Goal: Information Seeking & Learning: Learn about a topic

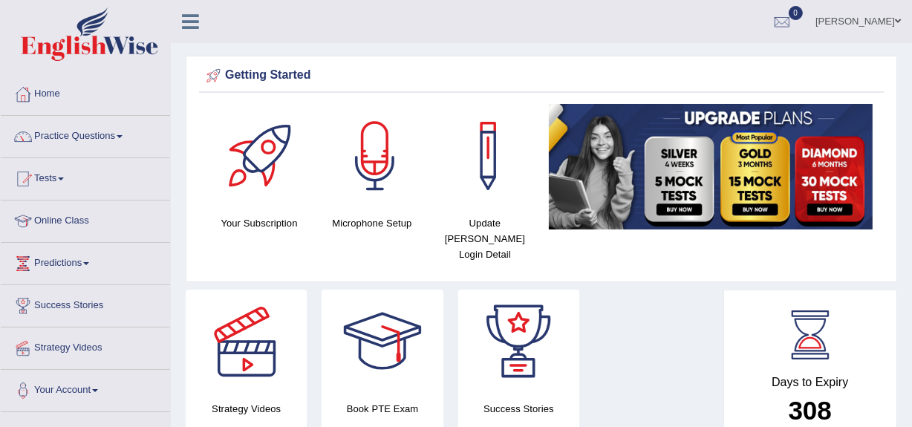
click at [71, 215] on link "Online Class" at bounding box center [85, 218] width 169 height 37
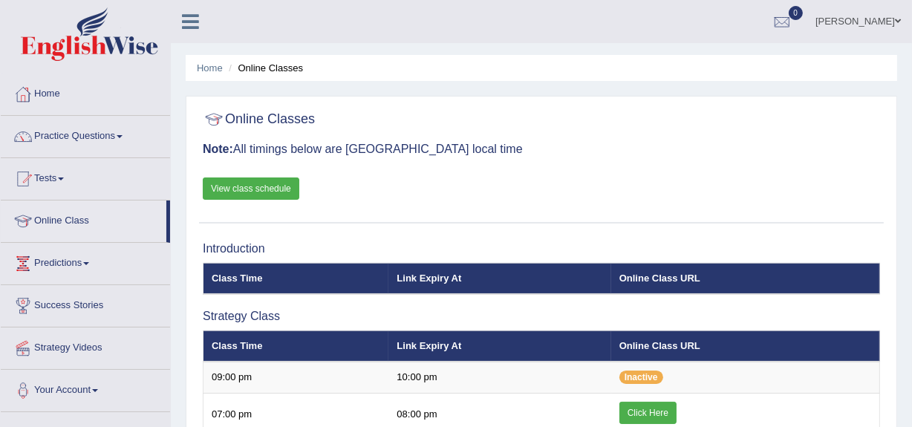
click at [71, 215] on link "Online Class" at bounding box center [84, 218] width 166 height 37
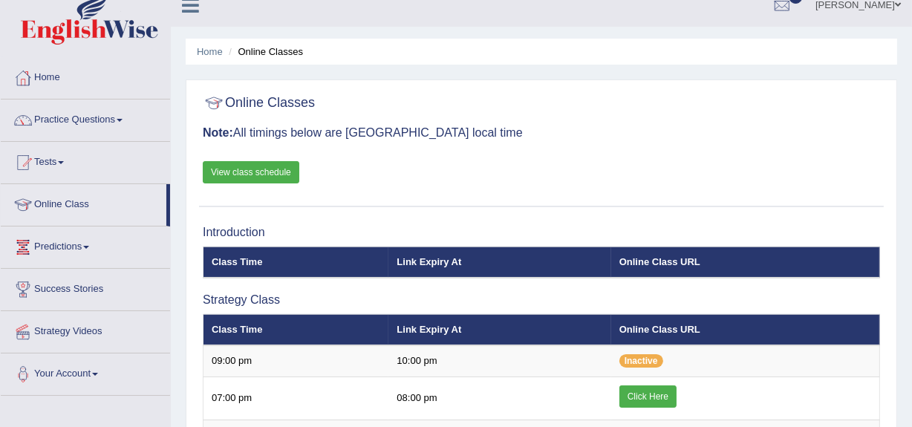
click at [239, 172] on link "View class schedule" at bounding box center [251, 172] width 96 height 22
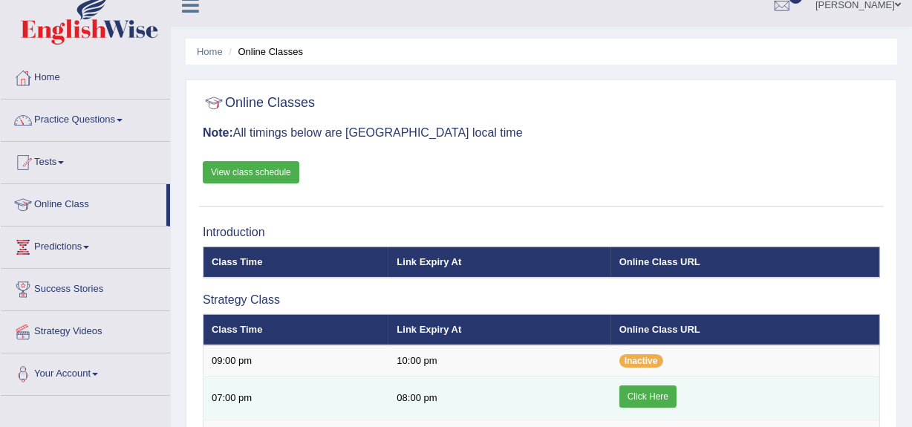
click at [635, 390] on link "Click Here" at bounding box center [647, 396] width 57 height 22
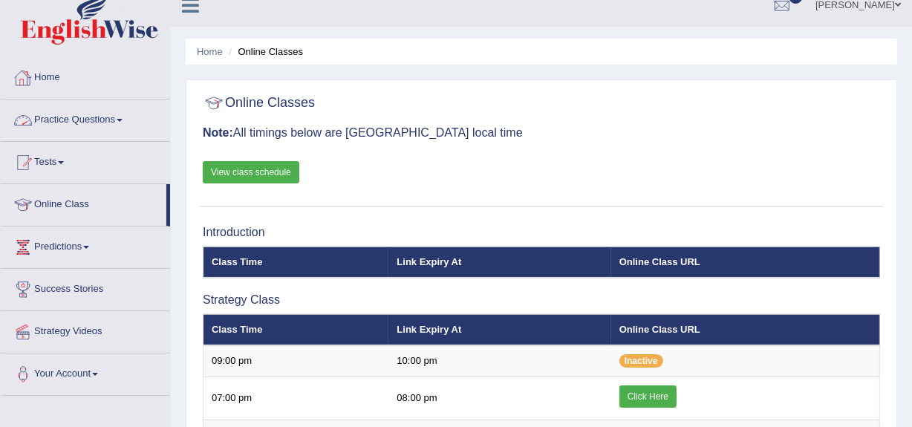
click at [58, 117] on link "Practice Questions" at bounding box center [85, 117] width 169 height 37
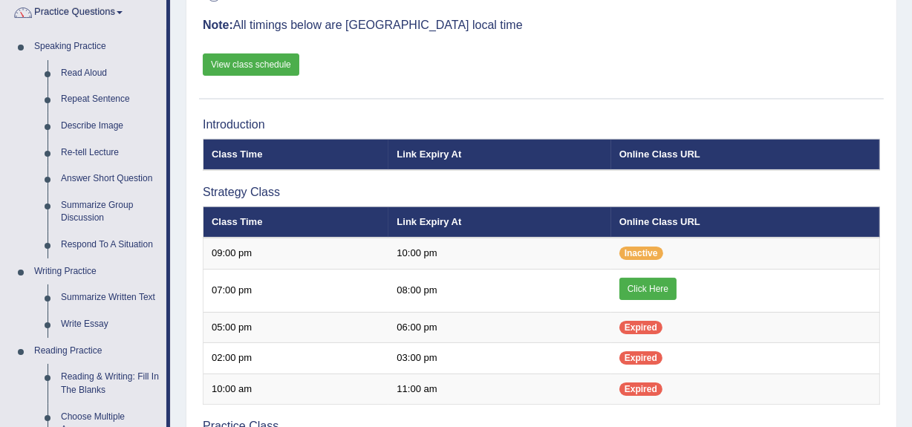
scroll to position [125, 0]
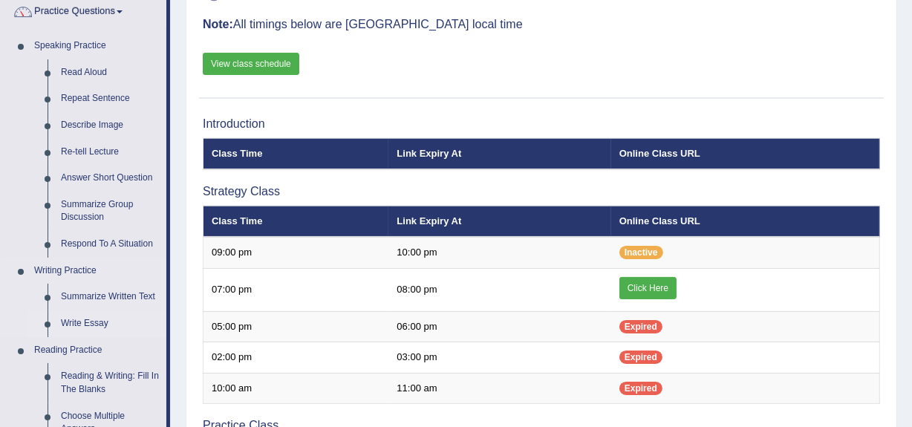
click at [72, 321] on link "Write Essay" at bounding box center [110, 323] width 112 height 27
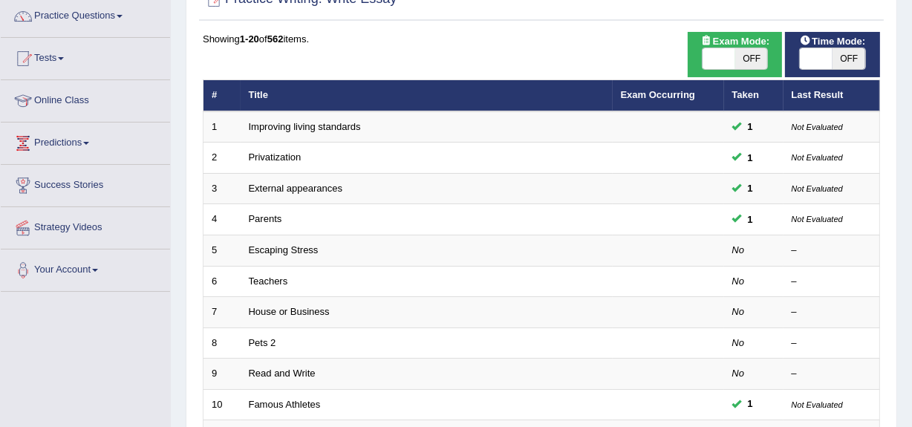
scroll to position [126, 0]
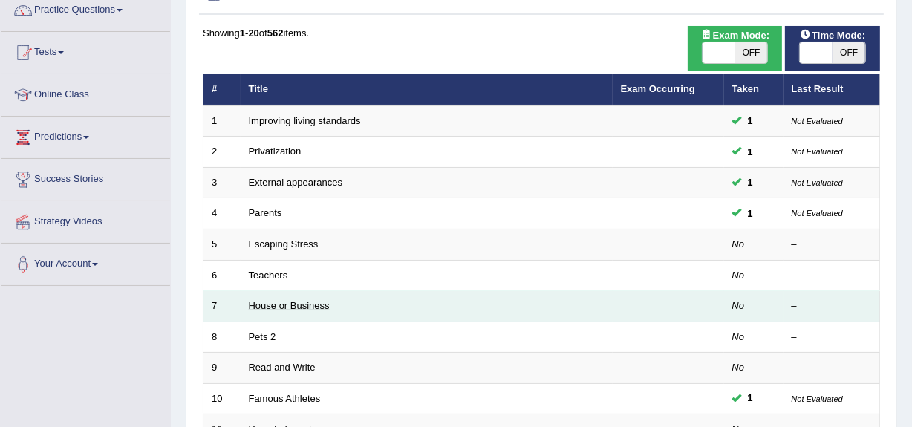
click at [257, 304] on link "House or Business" at bounding box center [289, 305] width 81 height 11
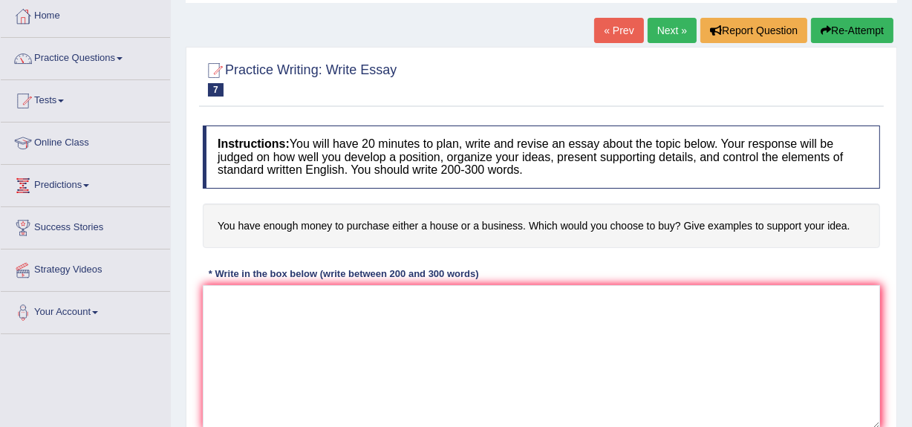
scroll to position [85, 0]
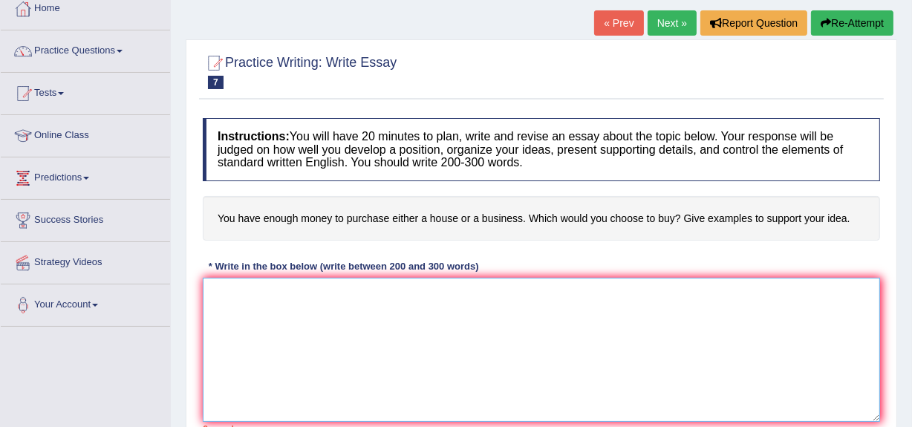
click at [209, 293] on textarea at bounding box center [541, 350] width 677 height 144
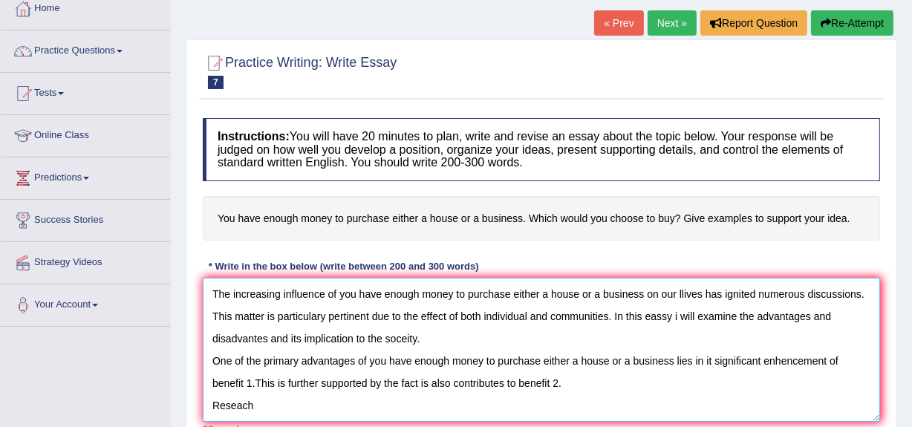
click at [240, 405] on textarea "The increasing influence of you have enough money to purchase either a house or…" at bounding box center [541, 350] width 677 height 144
click at [258, 404] on textarea "The increasing influence of you have enough money to purchase either a house or…" at bounding box center [541, 350] width 677 height 144
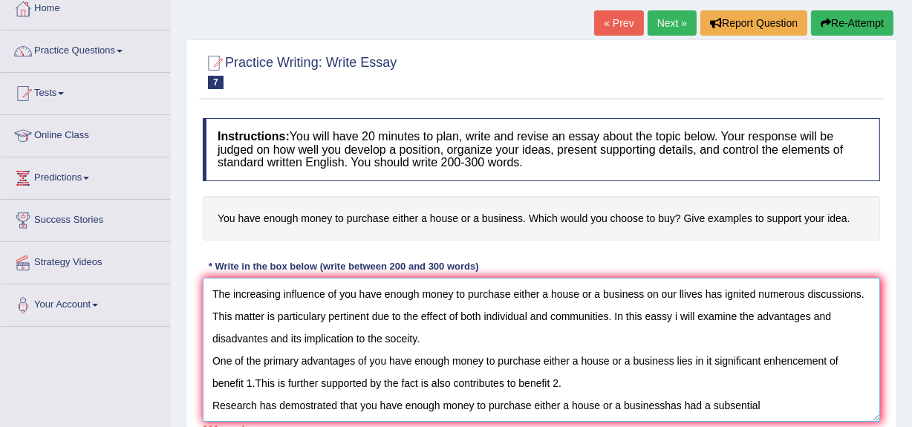
click at [740, 407] on textarea "The increasing influence of you have enough money to purchase either a house or…" at bounding box center [541, 350] width 677 height 144
click at [762, 404] on textarea "The increasing influence of you have enough money to purchase either a house or…" at bounding box center [541, 350] width 677 height 144
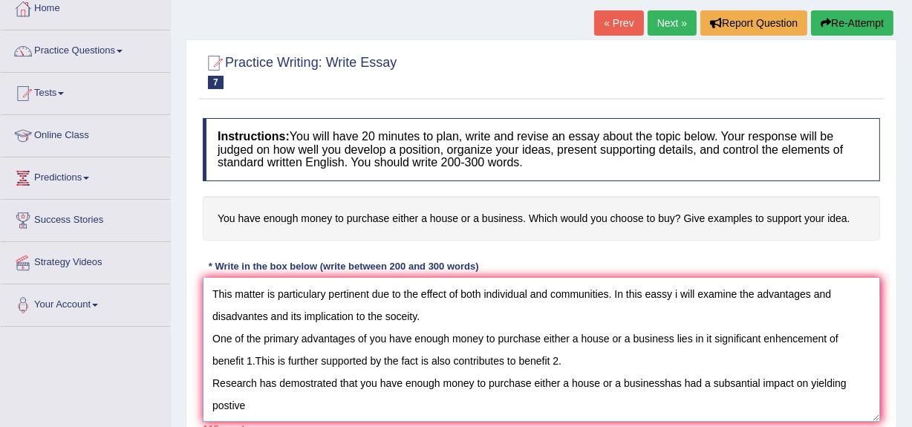
click at [229, 416] on textarea "The increasing influence of you have enough money to purchase either a house or…" at bounding box center [541, 350] width 677 height 144
click at [250, 413] on textarea "The increasing influence of you have enough money to purchase either a house or…" at bounding box center [541, 350] width 677 height 144
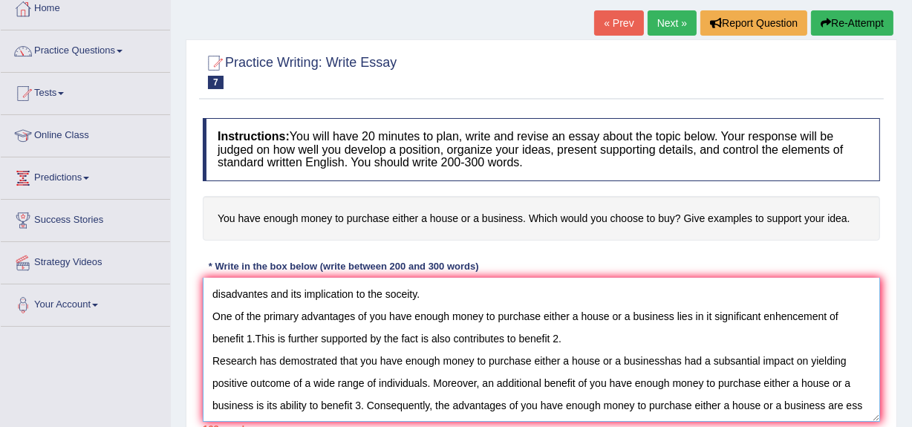
scroll to position [79, 0]
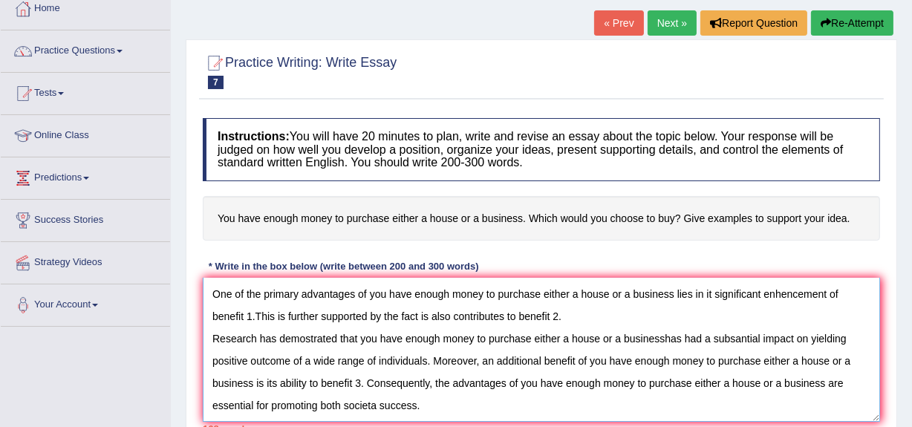
click at [376, 416] on textarea "The increasing influence of you have enough money to purchase either a house or…" at bounding box center [541, 350] width 677 height 144
click at [425, 414] on textarea "The increasing influence of you have enough money to purchase either a house or…" at bounding box center [541, 350] width 677 height 144
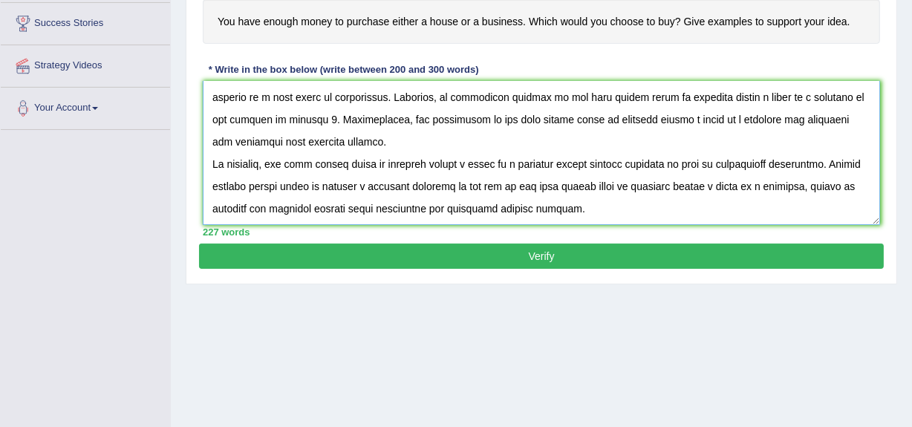
scroll to position [283, 0]
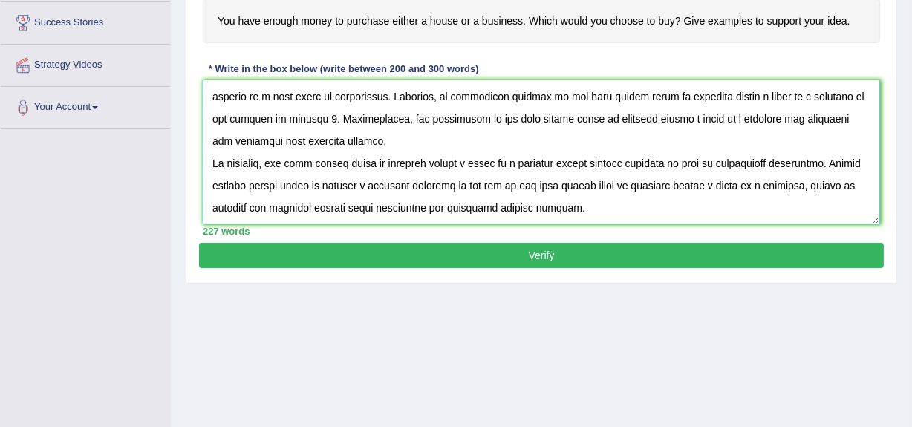
type textarea "The increasing influence of you have enough money to purchase either a house or…"
click at [544, 249] on button "Verify" at bounding box center [541, 255] width 684 height 25
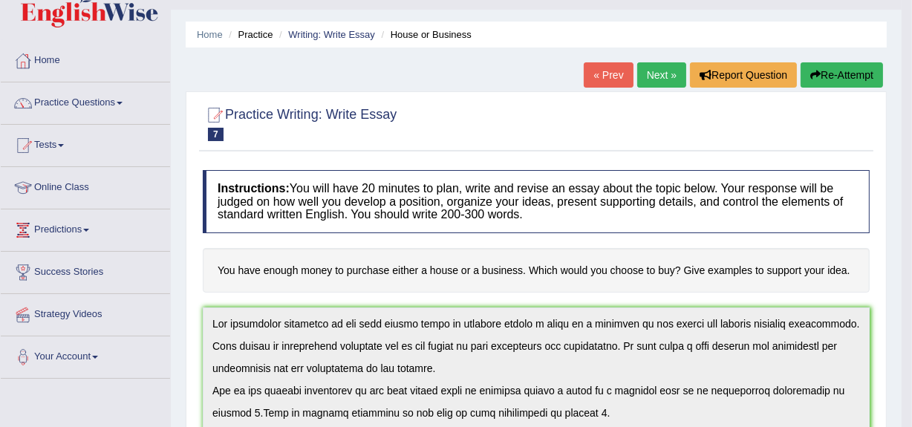
scroll to position [0, 0]
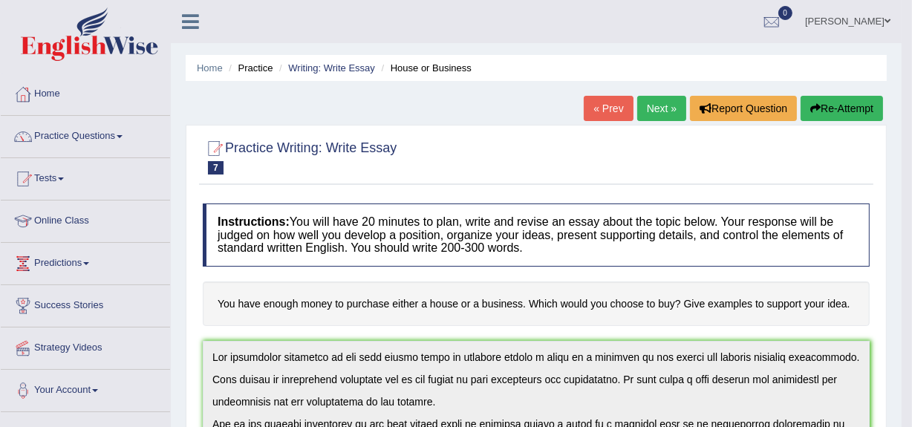
click at [59, 133] on link "Practice Questions" at bounding box center [85, 134] width 169 height 37
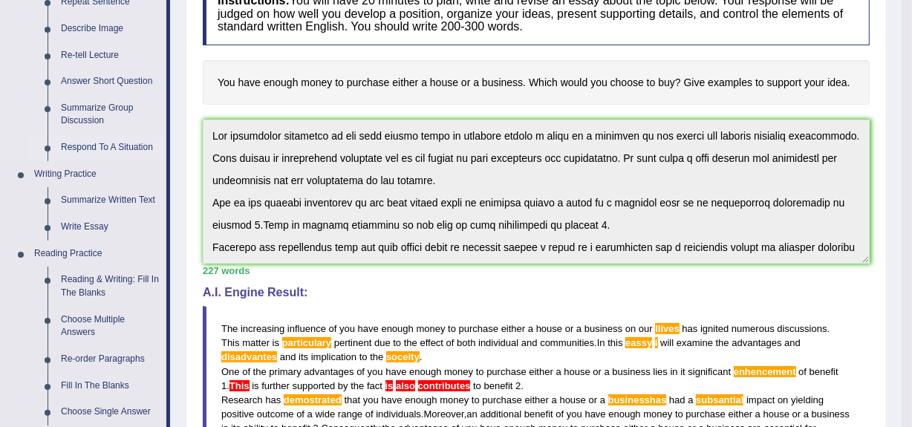
scroll to position [220, 0]
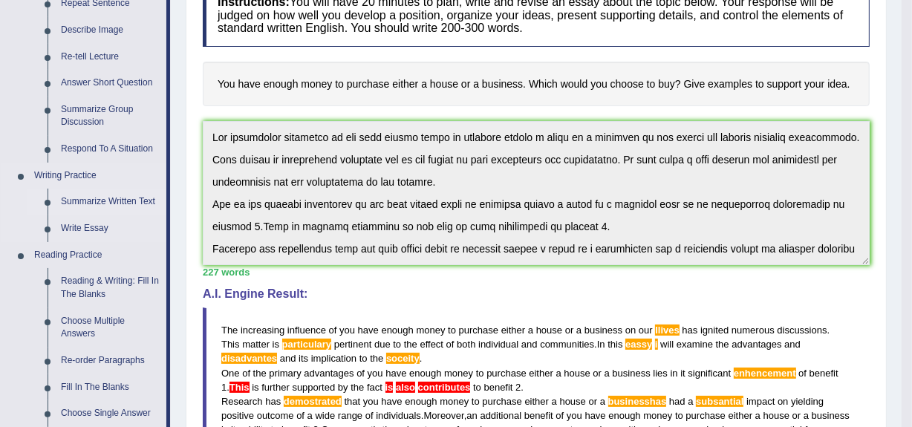
click at [90, 196] on link "Summarize Written Text" at bounding box center [110, 202] width 112 height 27
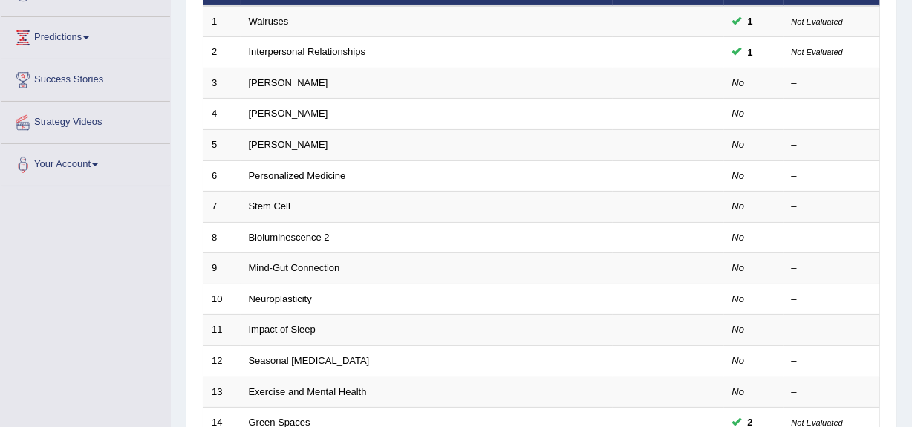
scroll to position [226, 0]
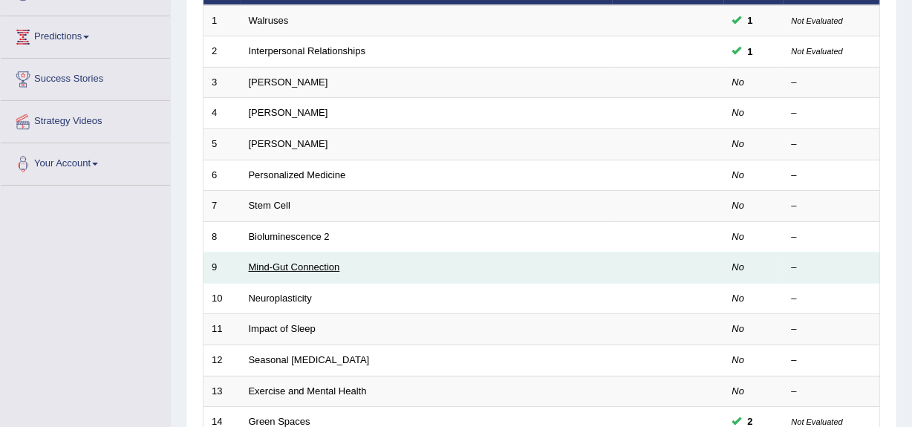
click at [264, 263] on link "Mind-Gut Connection" at bounding box center [294, 266] width 91 height 11
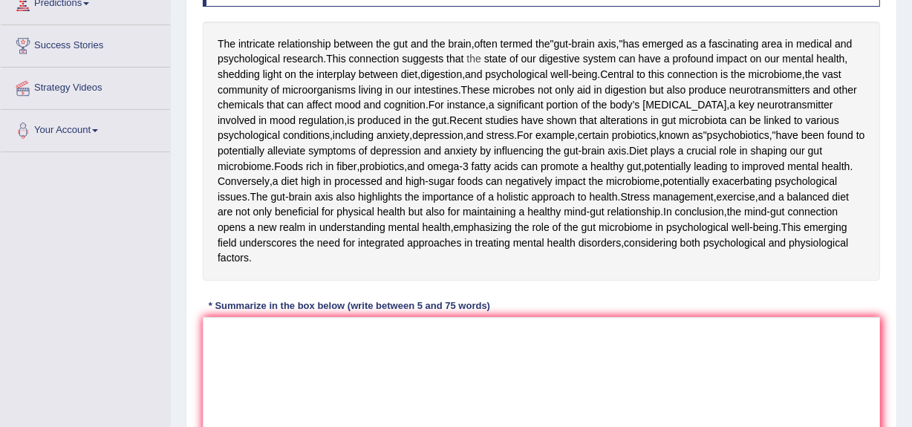
scroll to position [282, 0]
